Goal: Check status: Check status

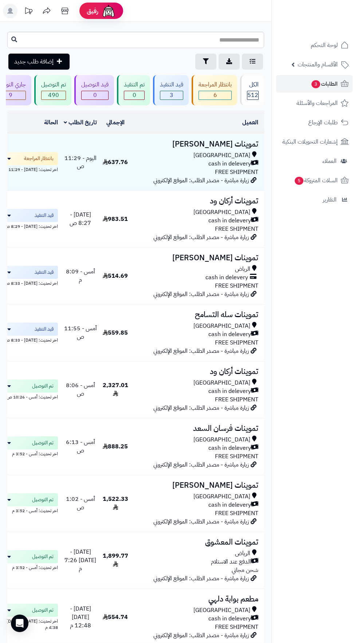
scroll to position [0, -42]
click at [197, 62] on button "تصفية" at bounding box center [205, 61] width 21 height 16
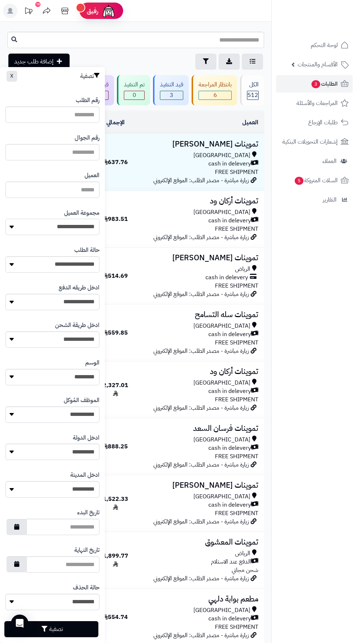
click at [78, 224] on select "**********" at bounding box center [52, 227] width 94 height 16
select select "*"
click at [63, 627] on button "تصفية" at bounding box center [51, 628] width 94 height 16
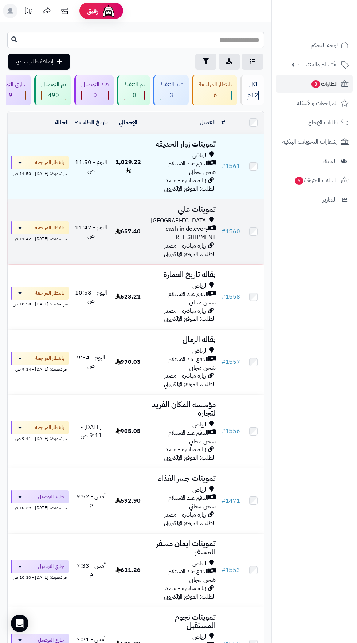
click at [183, 233] on span "FREE SHIPMENT" at bounding box center [193, 237] width 43 height 9
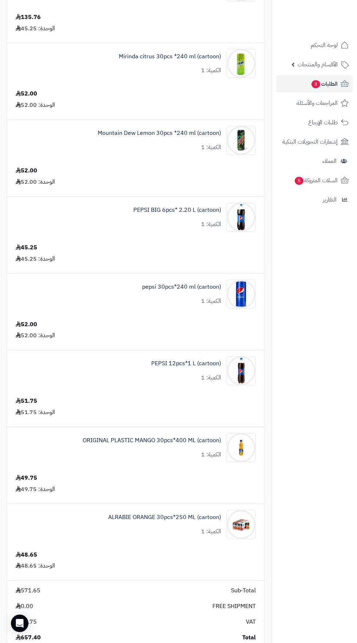
scroll to position [365, 0]
